Goal: Communication & Community: Answer question/provide support

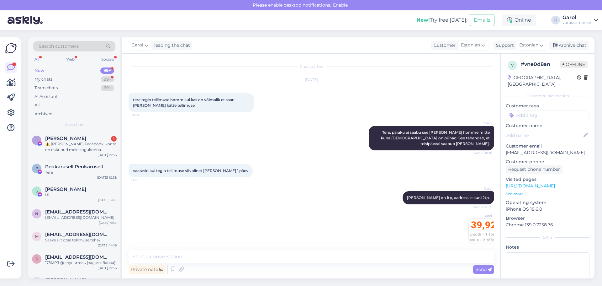
scroll to position [120, 0]
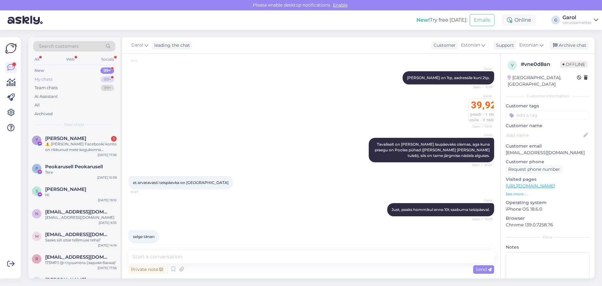
click at [83, 77] on div "My chats 99+" at bounding box center [74, 79] width 82 height 9
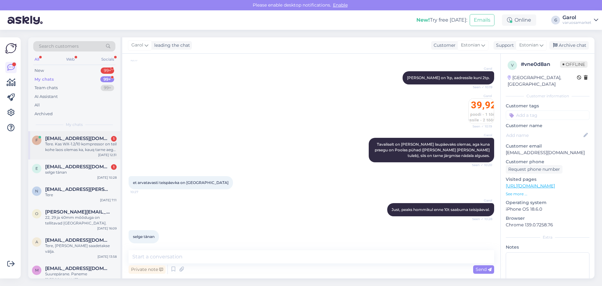
click at [81, 142] on div "Tere. Kas WX-1.2/10 kompressor on teil kohe laos olemas ka, kauq tarne aega või…" at bounding box center [81, 146] width 72 height 11
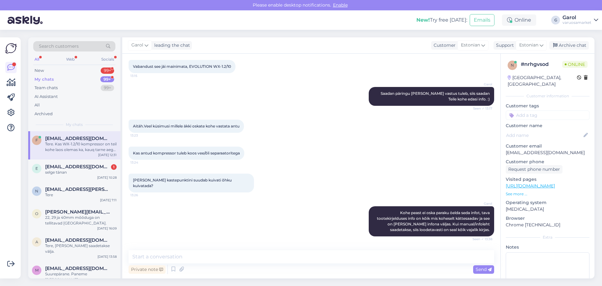
scroll to position [186, 0]
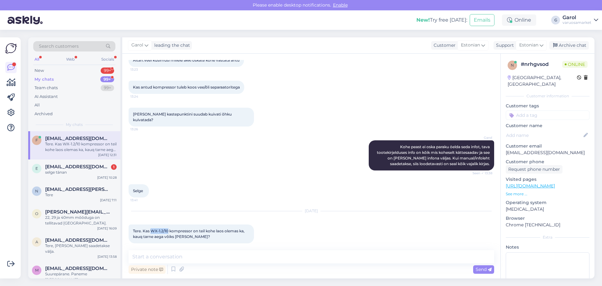
drag, startPoint x: 151, startPoint y: 226, endPoint x: 169, endPoint y: 225, distance: 18.2
click at [169, 228] on span "Tere. Kas WX-1.2/10 kompressor on teil kohe laos olemas ka, kauq tarne aega või…" at bounding box center [189, 233] width 113 height 10
copy span "WX-1.2/10"
click at [213, 255] on textarea at bounding box center [312, 256] width 366 height 13
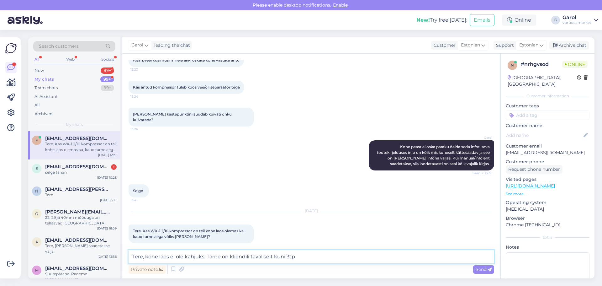
type textarea "Tere, kohe laos ei ole kahjuks. Tarne on kliendili tavaliselt kuni 3tp."
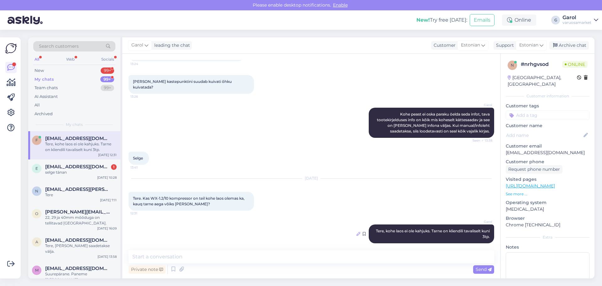
click at [357, 232] on icon at bounding box center [359, 234] width 4 height 4
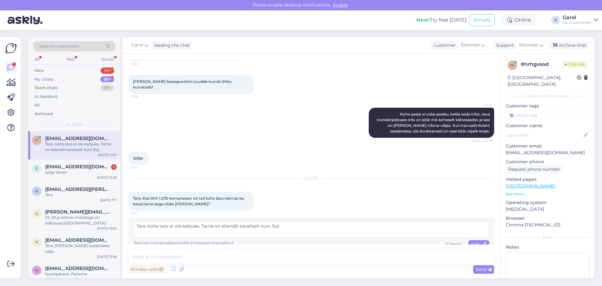
click at [238, 222] on textarea "Tere, kohe laos ei ole kahjuks. Tarne on kliendili tavaliselt kuni 3tp." at bounding box center [312, 229] width 356 height 16
type textarea "Tere, kohe laos ei ole kahjuks. Tarne on kliendini tavaliselt kuni 3tp."
click at [475, 241] on span "Edit" at bounding box center [479, 244] width 16 height 6
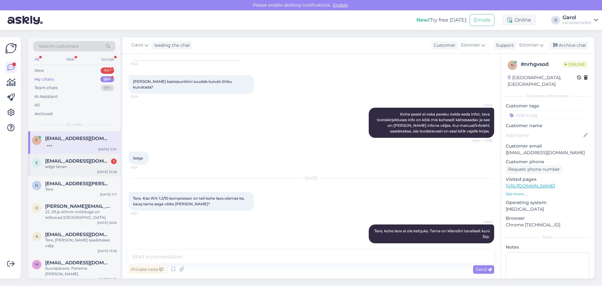
click at [60, 161] on span "[EMAIL_ADDRESS][DOMAIN_NAME]" at bounding box center [77, 161] width 65 height 6
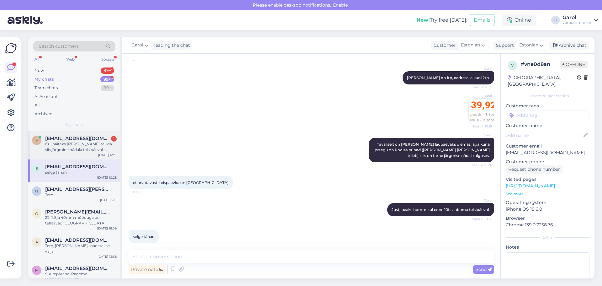
click at [86, 149] on div "Kui näiteks [PERSON_NAME] tellida siis järgmine nädala teisipäeval-kolmapäeval …" at bounding box center [81, 146] width 72 height 11
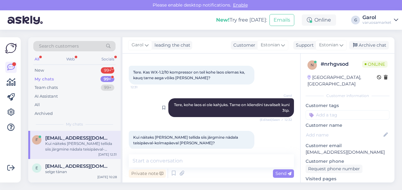
scroll to position [346, 0]
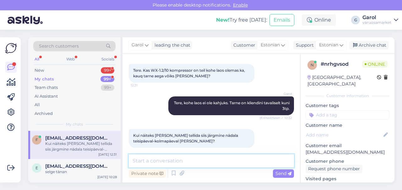
click at [190, 165] on textarea at bounding box center [211, 161] width 165 height 13
type textarea "Täpsustan [PERSON_NAME] pärast, aga üldiselt [PERSON_NAME]."
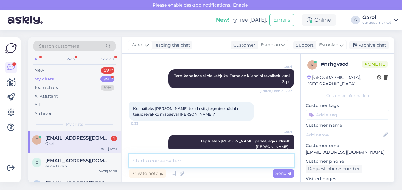
scroll to position [400, 0]
